Goal: Transaction & Acquisition: Purchase product/service

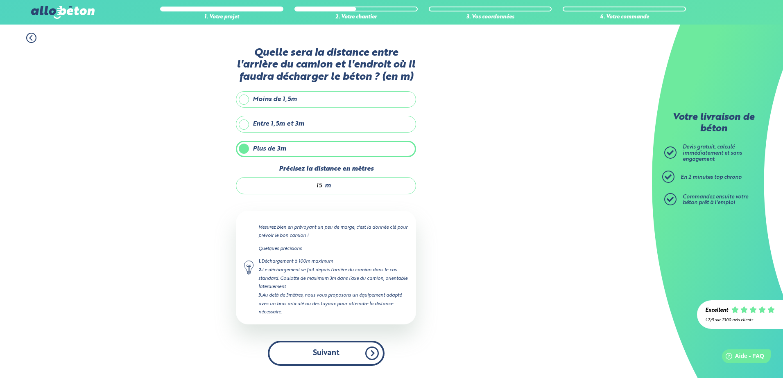
click at [358, 359] on button "Suivant" at bounding box center [326, 353] width 117 height 25
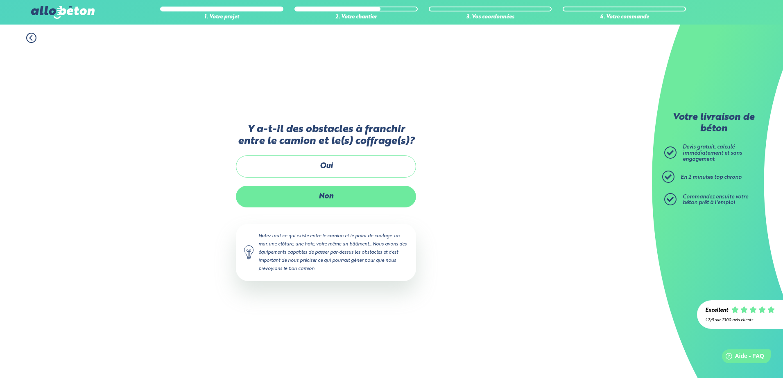
click at [304, 199] on label "Non" at bounding box center [326, 197] width 180 height 22
click at [0, 0] on input "Non" at bounding box center [0, 0] width 0 height 0
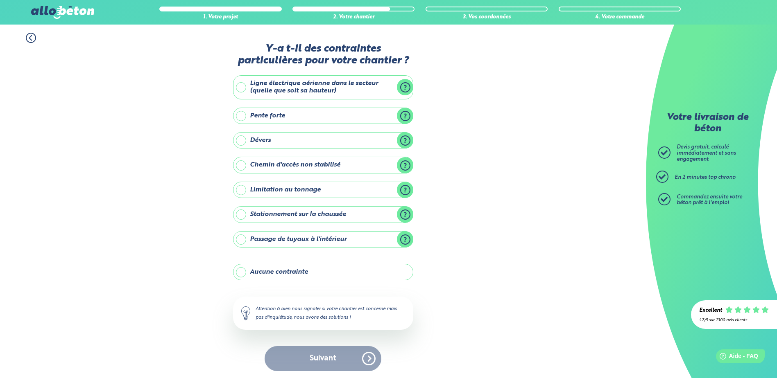
click at [255, 218] on label "Stationnement sur la chaussée" at bounding box center [323, 214] width 180 height 16
click at [0, 0] on input "Stationnement sur la chaussée" at bounding box center [0, 0] width 0 height 0
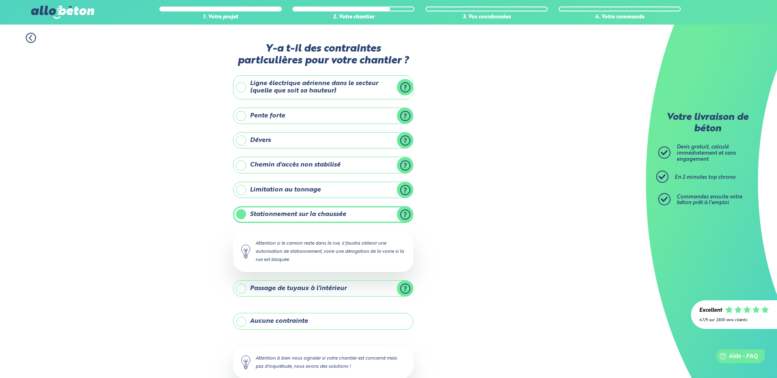
click at [240, 216] on label "Stationnement sur la chaussée" at bounding box center [323, 214] width 180 height 16
click at [0, 0] on input "Stationnement sur la chaussée" at bounding box center [0, 0] width 0 height 0
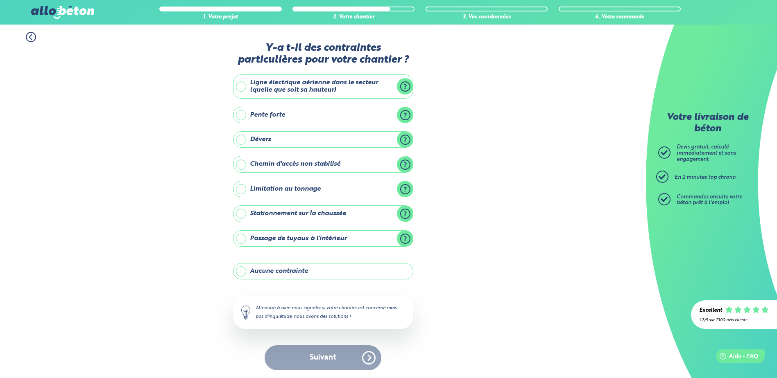
scroll to position [1, 0]
click at [249, 270] on label "Aucune contrainte" at bounding box center [323, 271] width 180 height 16
click at [0, 0] on input "Aucune contrainte" at bounding box center [0, 0] width 0 height 0
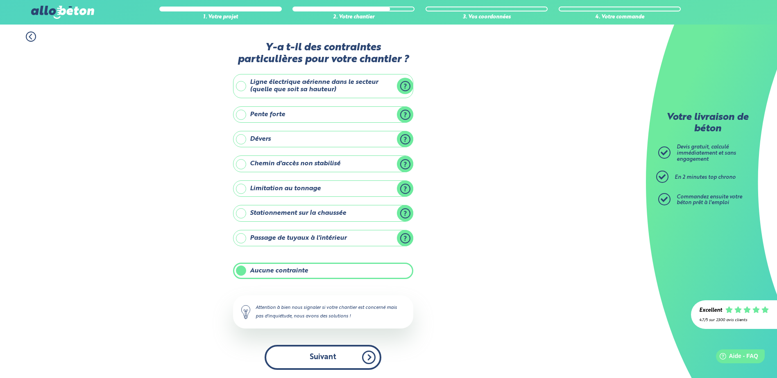
click at [335, 358] on button "Suivant" at bounding box center [323, 357] width 117 height 25
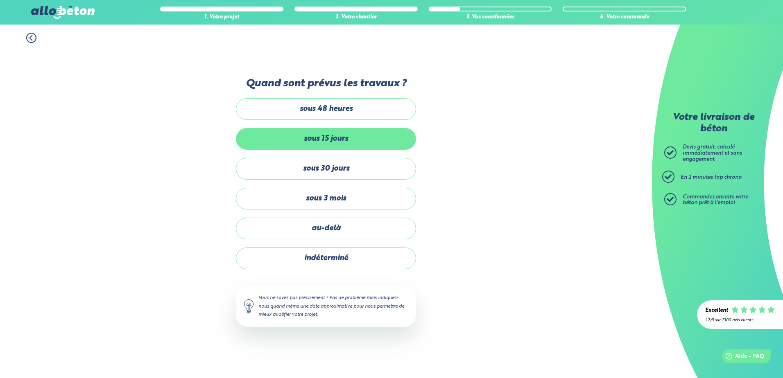
click at [328, 137] on label "sous 15 jours" at bounding box center [326, 139] width 180 height 22
click at [0, 0] on input "sous 15 jours" at bounding box center [0, 0] width 0 height 0
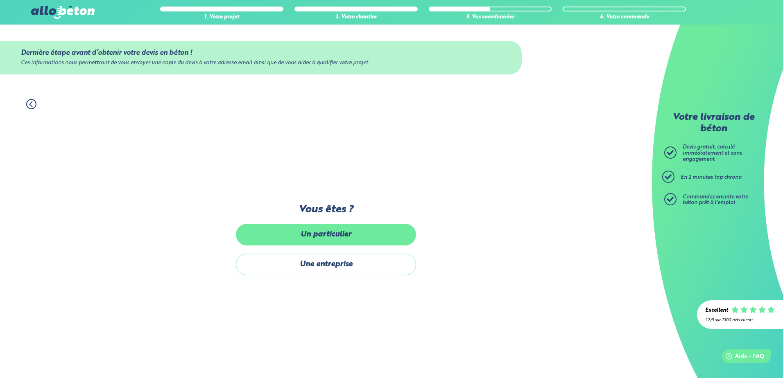
click at [327, 236] on label "Un particulier" at bounding box center [326, 235] width 180 height 22
click at [0, 0] on input "Un particulier" at bounding box center [0, 0] width 0 height 0
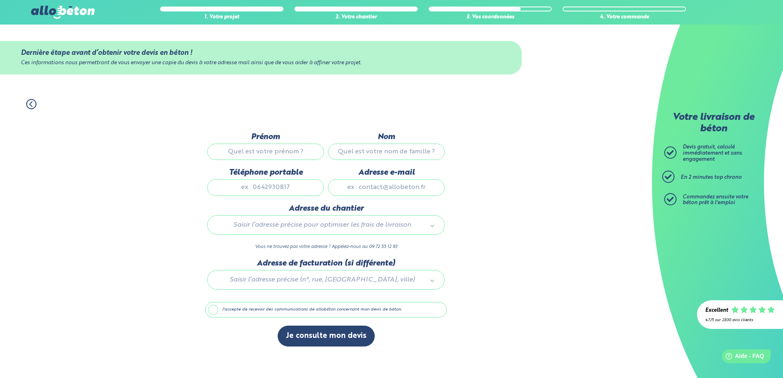
click at [276, 152] on input "Prénom" at bounding box center [265, 152] width 117 height 16
type input "owen"
type input "mayaud"
type input "0645804290"
type input "snifman10@gmail.com"
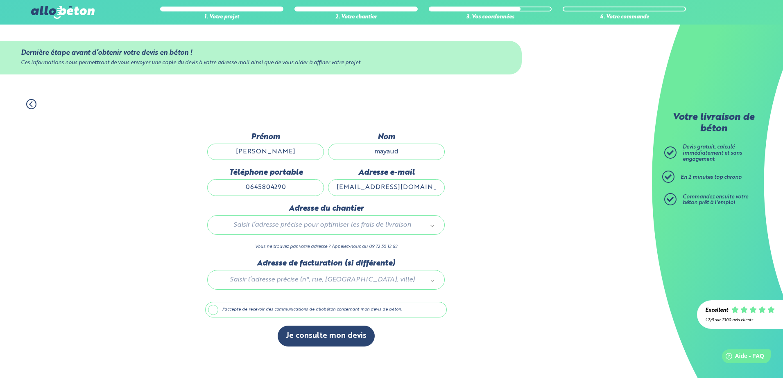
type input "3 impasse des petits amis"
drag, startPoint x: 425, startPoint y: 189, endPoint x: 332, endPoint y: 192, distance: 93.0
click at [332, 192] on input "snifman10@gmail.com" at bounding box center [386, 187] width 117 height 16
click at [278, 326] on button "Je consulte mon devis" at bounding box center [326, 336] width 97 height 21
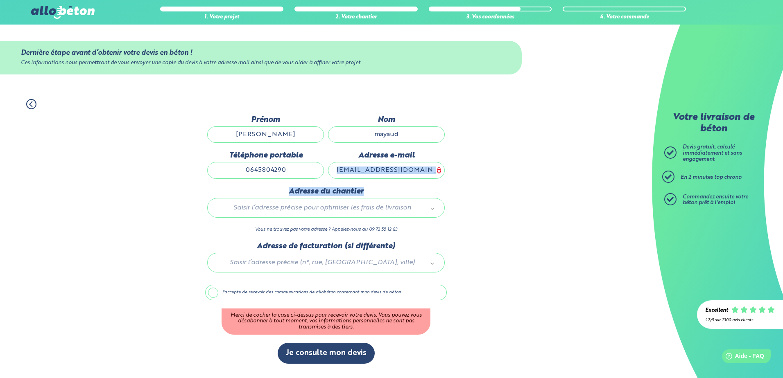
drag, startPoint x: 406, startPoint y: 184, endPoint x: 409, endPoint y: 176, distance: 7.9
click at [406, 183] on div "Dernière étape avant d’obtenir votre devis en béton ! Ces informations nous per…" at bounding box center [326, 243] width 242 height 257
drag, startPoint x: 429, startPoint y: 170, endPoint x: 309, endPoint y: 165, distance: 120.5
click at [309, 165] on div "Prénom owen Nom mayaud Téléphone portable 0645804290 Adresse e-mail snifman10@g…" at bounding box center [326, 151] width 242 height 72
drag, startPoint x: 355, startPoint y: 169, endPoint x: 435, endPoint y: 170, distance: 79.8
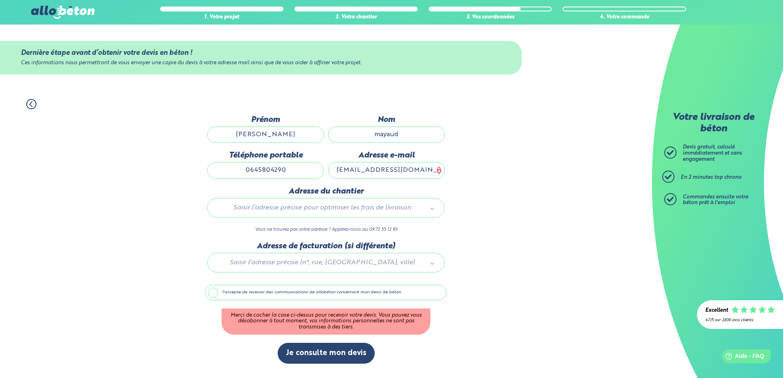
click at [435, 170] on input "snifman10@gmail.com" at bounding box center [386, 170] width 117 height 16
type input "s"
type input "owen.mayaud@outlook.fr"
type input "3 impasse des petits amis"
click at [214, 293] on label "J'accepte de recevoir des communications de allobéton concernant mon devis de b…" at bounding box center [326, 293] width 242 height 16
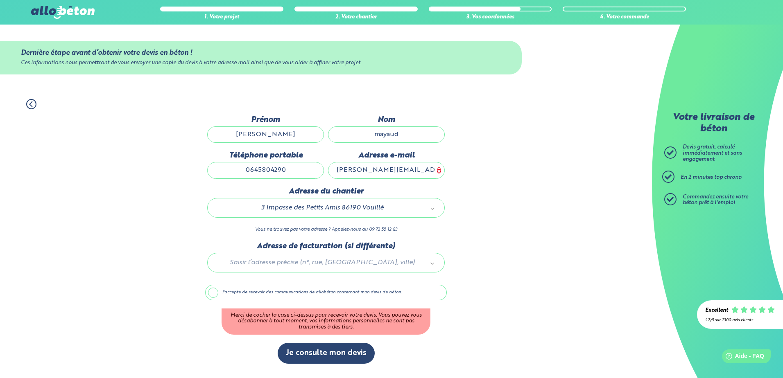
click at [0, 0] on input "J'accepte de recevoir des communications de allobéton concernant mon devis de b…" at bounding box center [0, 0] width 0 height 0
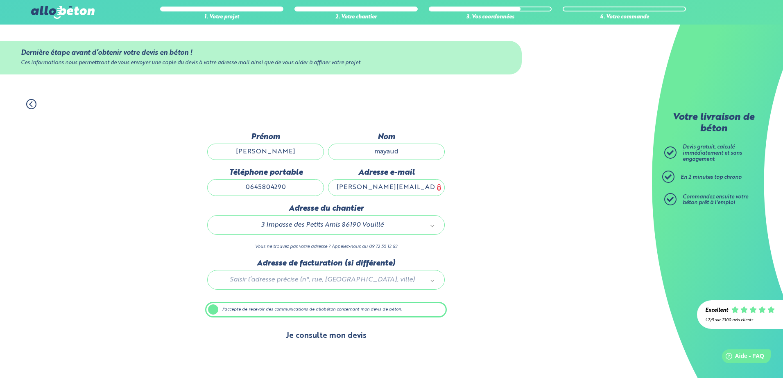
click at [335, 341] on button "Je consulte mon devis" at bounding box center [326, 336] width 97 height 21
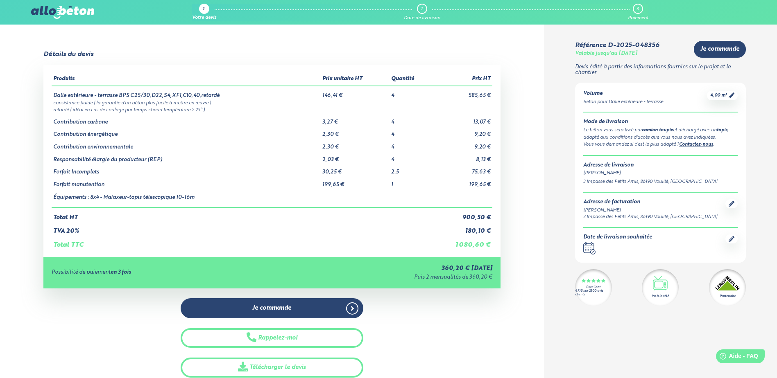
click at [592, 248] on icon ".calendar-icon { fill: none; stroke: #2b4572; stroke-linecap: round; stroke-lin…" at bounding box center [589, 248] width 12 height 12
click at [729, 242] on icon at bounding box center [731, 239] width 6 height 6
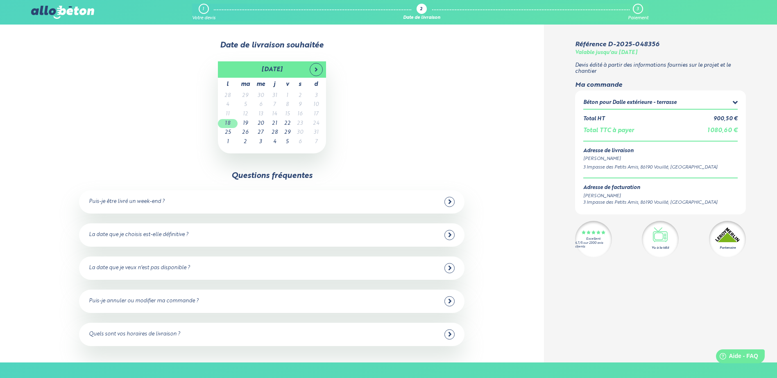
click at [228, 124] on td "18" at bounding box center [228, 123] width 20 height 9
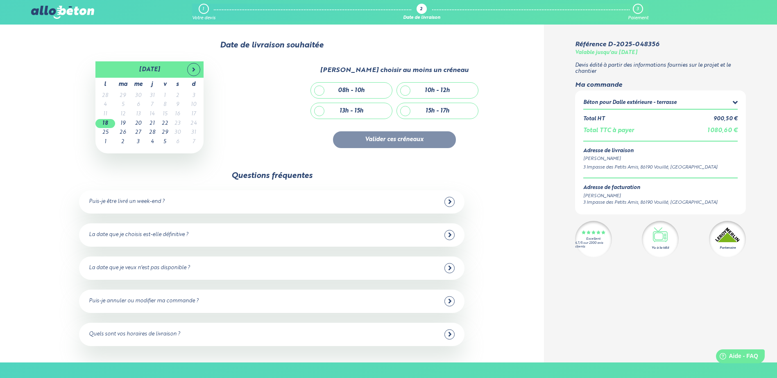
click at [329, 93] on div "08h - 10h" at bounding box center [351, 91] width 81 height 16
checkbox input "true"
click at [381, 143] on button "Valider ces créneaux" at bounding box center [394, 139] width 123 height 17
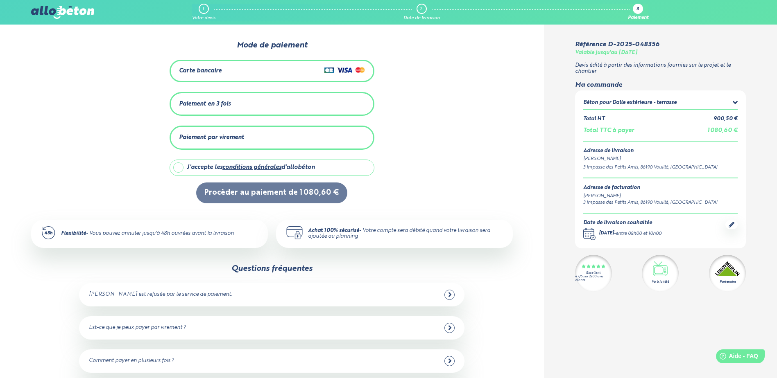
click at [179, 168] on label "J'accepte les conditions générales d'allobéton" at bounding box center [272, 168] width 205 height 16
checkbox input "true"
click at [337, 67] on img at bounding box center [344, 70] width 41 height 10
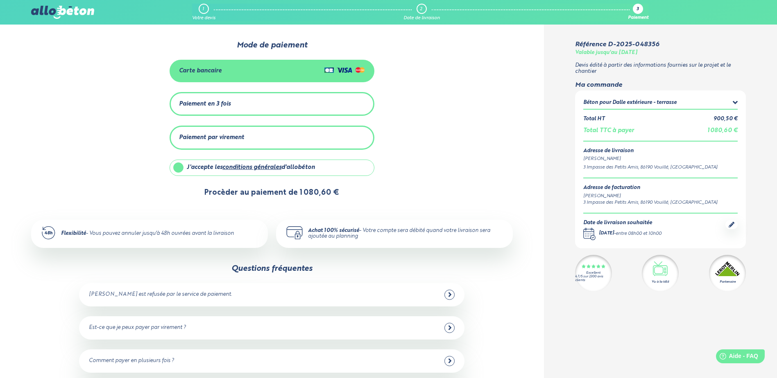
click at [301, 195] on button "Procèder au paiement de 1 080,60 €" at bounding box center [271, 193] width 151 height 21
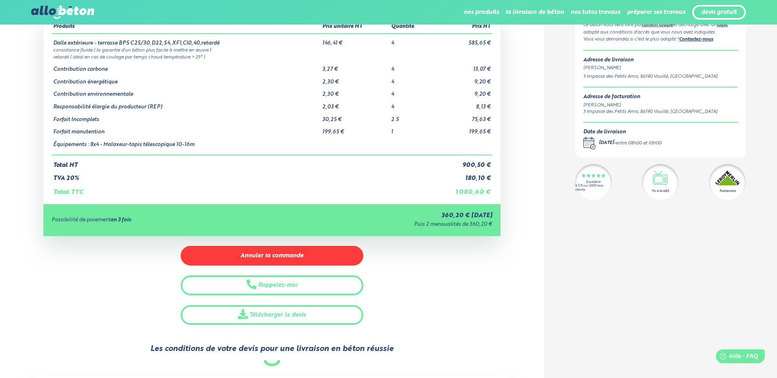
scroll to position [82, 0]
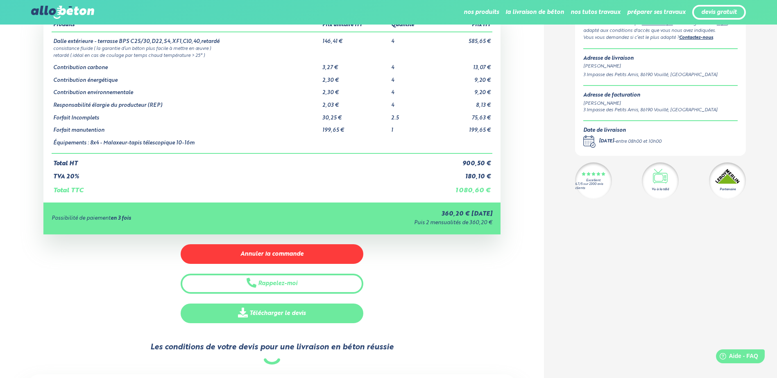
click at [294, 318] on link "Télécharger le devis" at bounding box center [272, 314] width 183 height 20
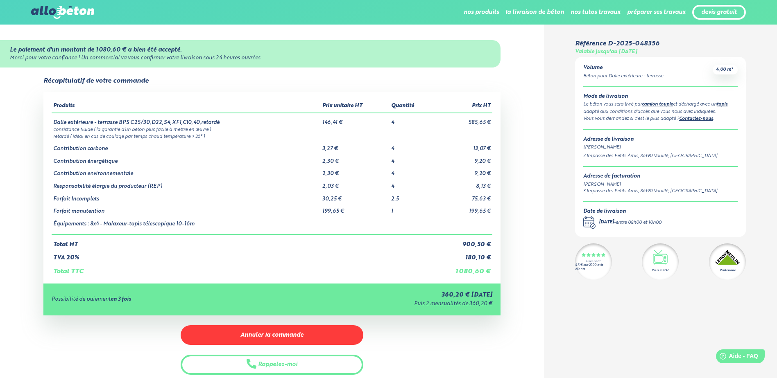
scroll to position [0, 0]
